Goal: Transaction & Acquisition: Purchase product/service

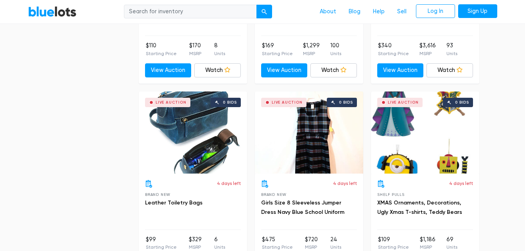
scroll to position [2111, 0]
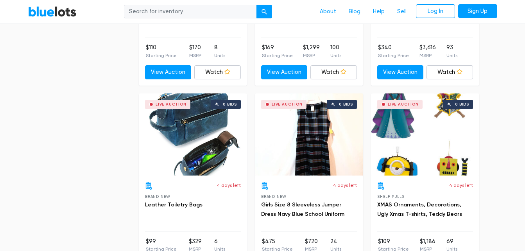
click at [414, 127] on div "Live Auction 0 bids" at bounding box center [425, 134] width 108 height 82
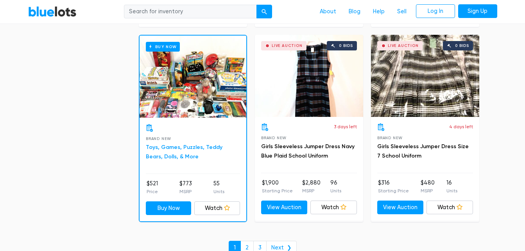
scroll to position [3330, 0]
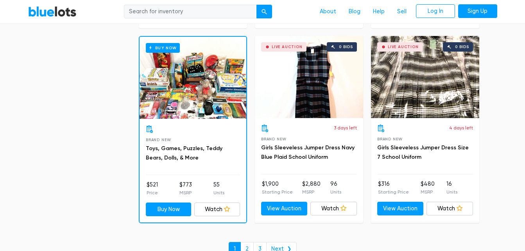
click at [182, 70] on div "Buy Now" at bounding box center [193, 78] width 107 height 82
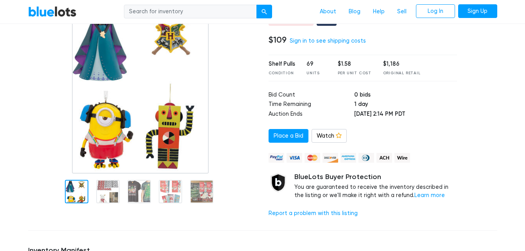
scroll to position [195, 0]
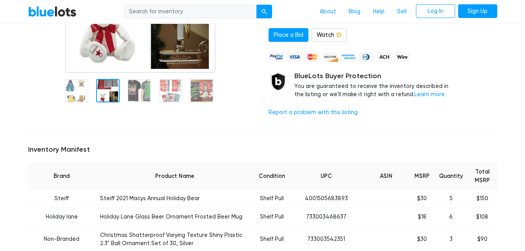
click at [105, 88] on div at bounding box center [107, 90] width 23 height 23
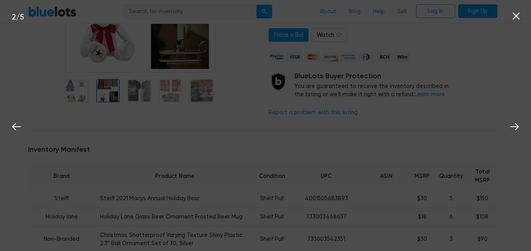
click at [134, 90] on div "2 / 5" at bounding box center [265, 125] width 531 height 251
click at [139, 95] on div "2 / 5" at bounding box center [265, 125] width 531 height 251
click at [136, 95] on div "2 / 5" at bounding box center [265, 125] width 531 height 251
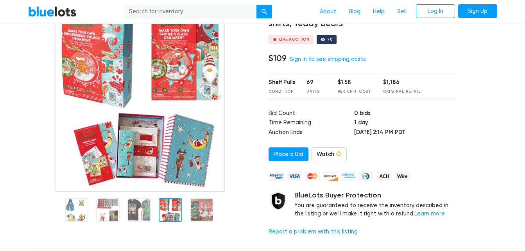
scroll to position [117, 0]
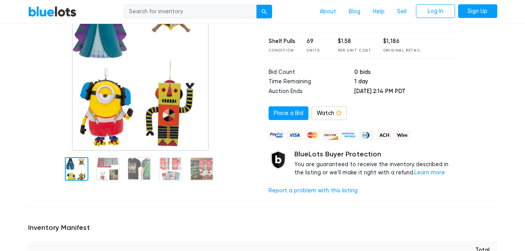
click at [73, 182] on div at bounding box center [142, 168] width 229 height 34
click at [73, 169] on div at bounding box center [76, 168] width 23 height 23
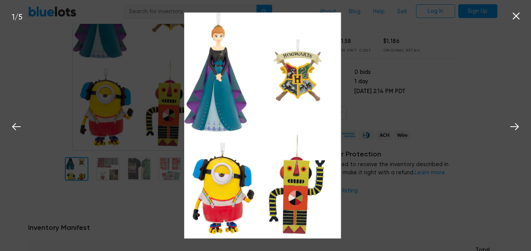
click at [223, 183] on img at bounding box center [262, 126] width 157 height 226
drag, startPoint x: 235, startPoint y: 123, endPoint x: 251, endPoint y: 70, distance: 55.7
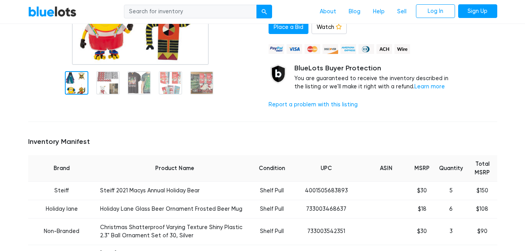
scroll to position [156, 0]
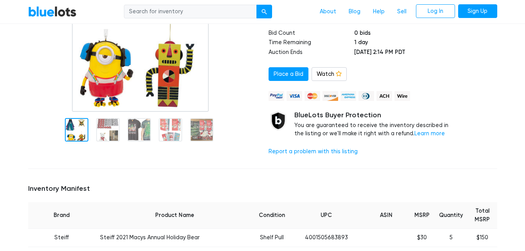
click at [121, 59] on img at bounding box center [140, 13] width 136 height 195
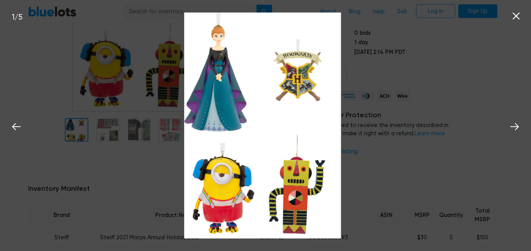
click at [112, 62] on div "1 / 5" at bounding box center [265, 125] width 531 height 251
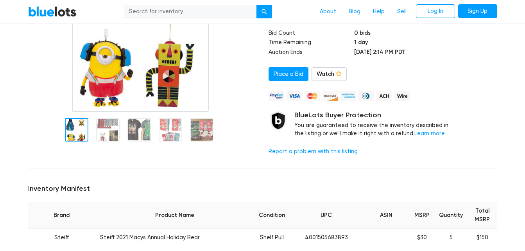
click at [106, 73] on img at bounding box center [140, 13] width 136 height 195
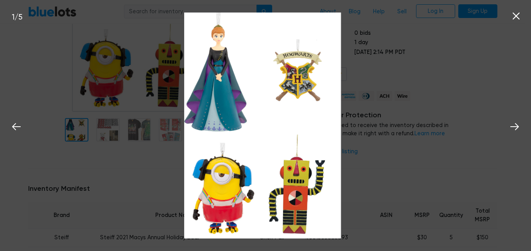
click at [226, 173] on img at bounding box center [262, 126] width 157 height 226
click at [224, 169] on img at bounding box center [262, 126] width 157 height 226
click at [220, 184] on img at bounding box center [262, 126] width 157 height 226
drag, startPoint x: 202, startPoint y: 204, endPoint x: 218, endPoint y: 193, distance: 18.8
click at [206, 204] on img at bounding box center [262, 126] width 157 height 226
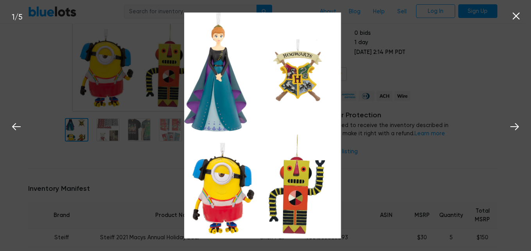
drag, startPoint x: 223, startPoint y: 189, endPoint x: 201, endPoint y: 167, distance: 30.7
click at [201, 167] on img at bounding box center [262, 126] width 157 height 226
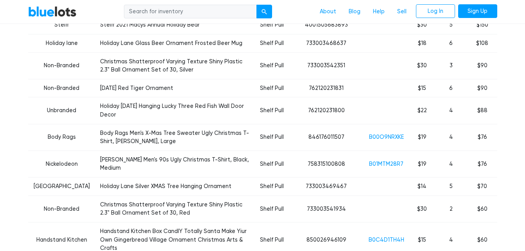
scroll to position [469, 0]
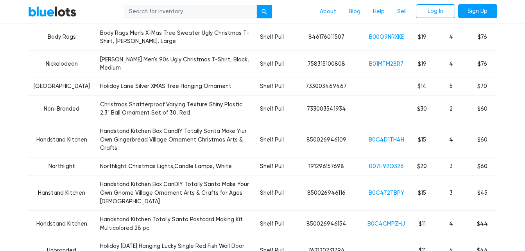
click at [135, 11] on input "search" at bounding box center [190, 12] width 133 height 14
type input "Star trek"
click at [256, 5] on button "submit" at bounding box center [264, 12] width 16 height 14
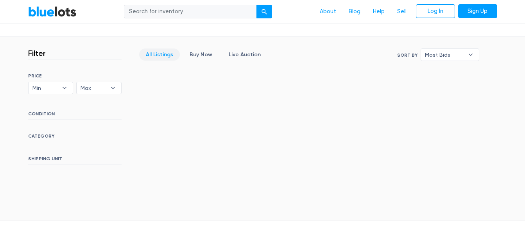
scroll to position [253, 0]
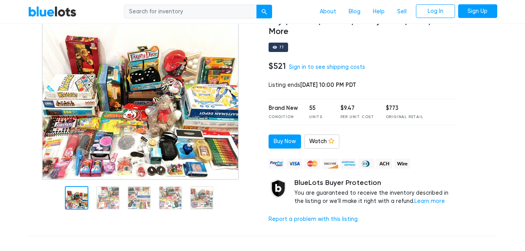
scroll to position [78, 0]
